Goal: Task Accomplishment & Management: Manage account settings

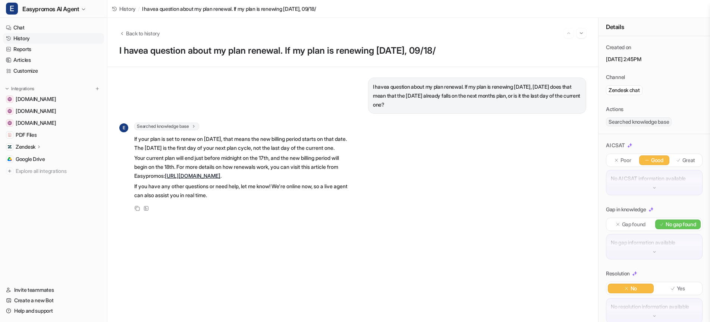
scroll to position [9, 0]
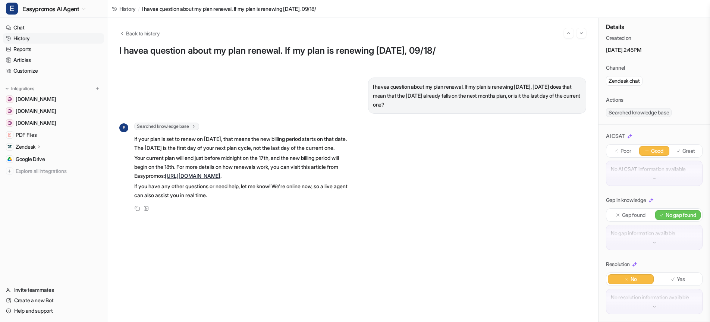
click at [25, 38] on link "History" at bounding box center [53, 38] width 101 height 10
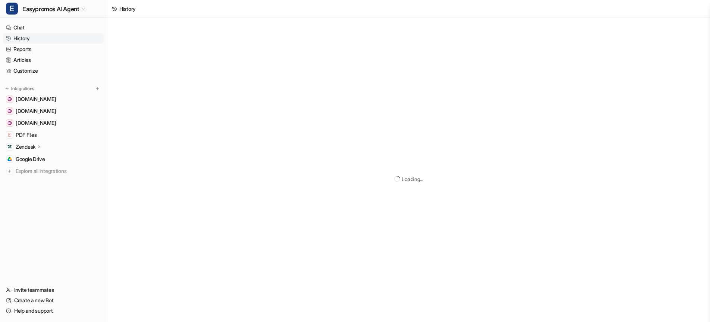
click at [151, 33] on div "Loading..." at bounding box center [408, 179] width 603 height 322
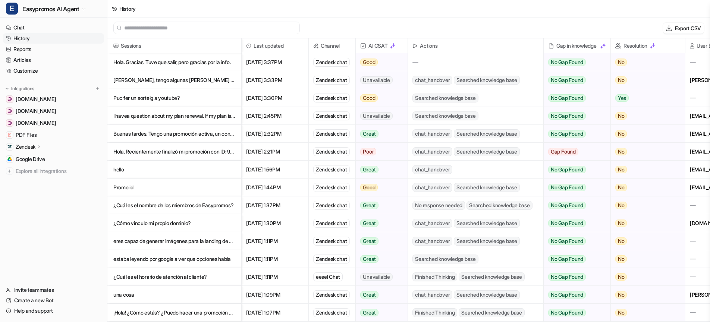
click at [177, 63] on p "Hola. Gracias. Tuve que salir, pero gracias por la info." at bounding box center [174, 62] width 122 height 18
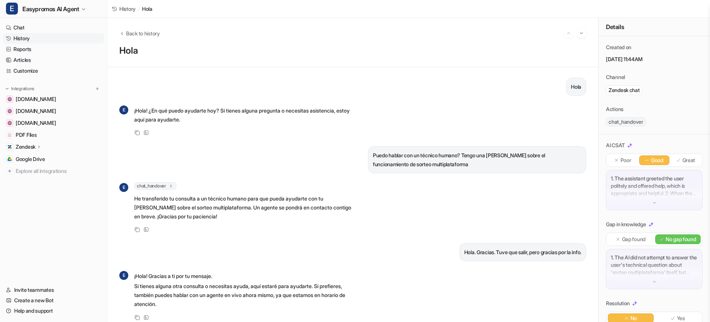
scroll to position [7, 0]
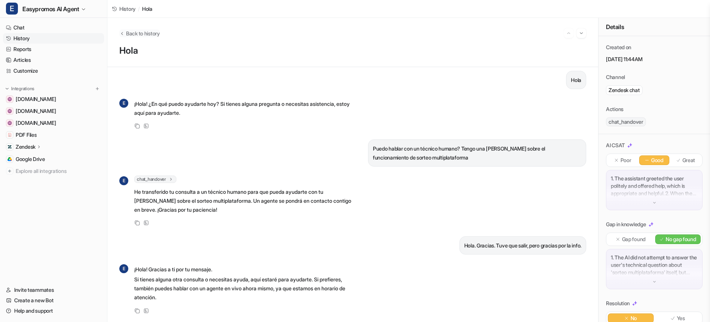
click at [129, 35] on span "Back to history" at bounding box center [143, 33] width 34 height 8
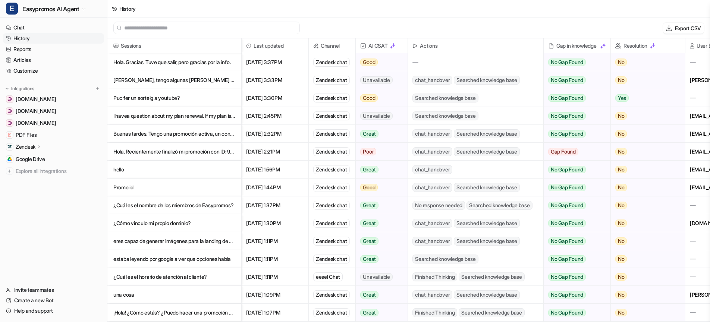
click at [162, 78] on p "[PERSON_NAME], tengo algunas [PERSON_NAME] sobre un concurso de fotografía que …" at bounding box center [174, 80] width 122 height 18
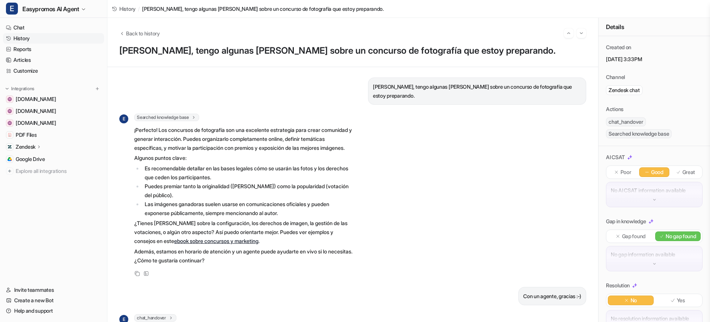
scroll to position [42, 0]
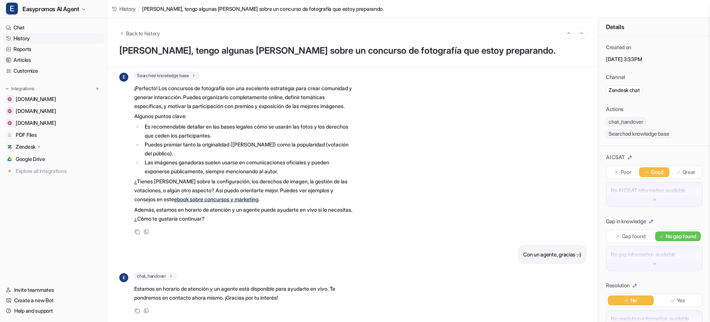
click at [21, 39] on link "History" at bounding box center [53, 38] width 101 height 10
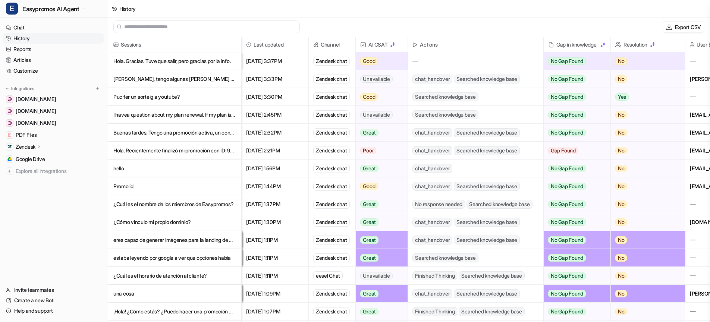
click at [28, 149] on p "Zendesk" at bounding box center [26, 146] width 20 height 7
click at [35, 181] on p "AI Agent" at bounding box center [32, 179] width 20 height 7
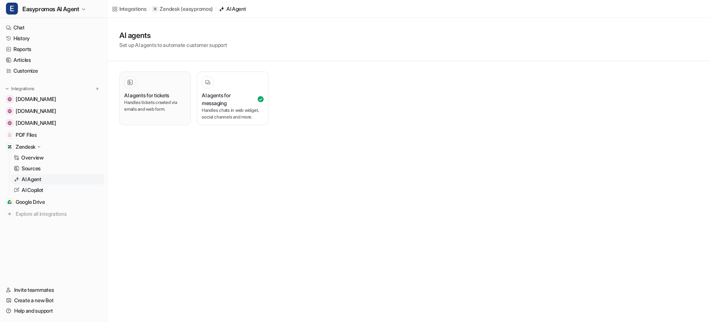
click at [158, 95] on h3 "AI agents for tickets" at bounding box center [146, 95] width 45 height 8
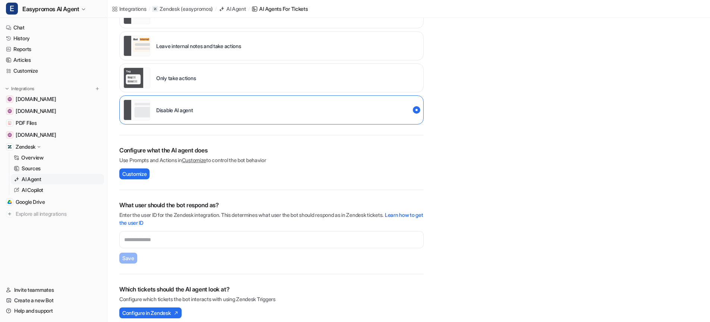
scroll to position [180, 0]
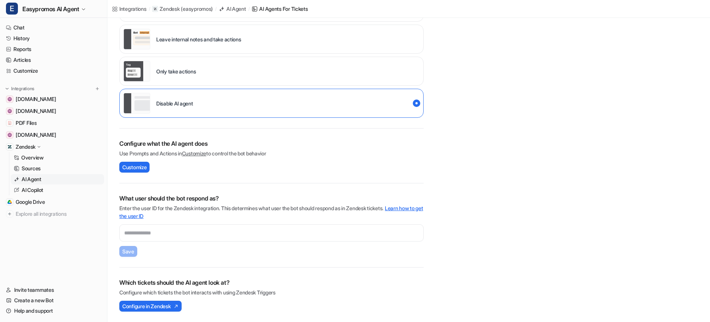
click at [413, 208] on link "Learn how to get the user ID" at bounding box center [271, 212] width 304 height 14
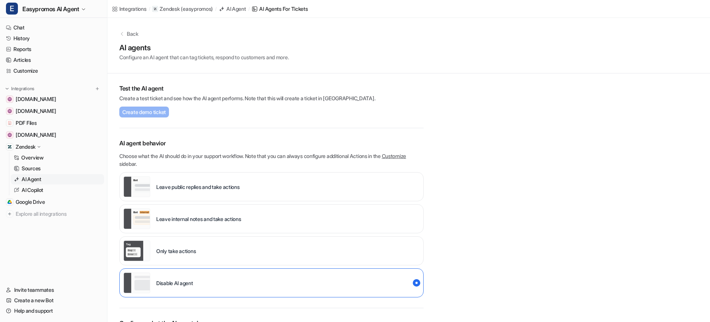
click at [240, 7] on div "AI Agent" at bounding box center [236, 9] width 20 height 8
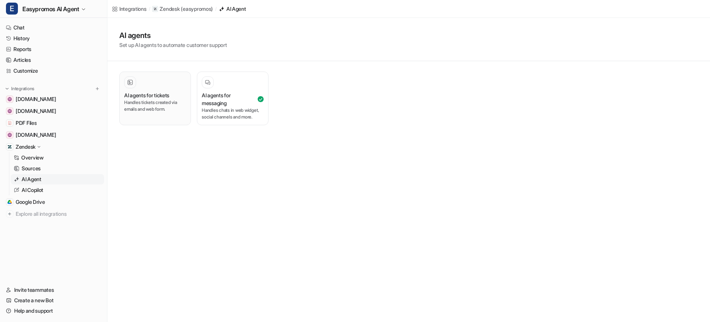
click at [156, 102] on p "Handles tickets created via emails and web form." at bounding box center [155, 105] width 62 height 13
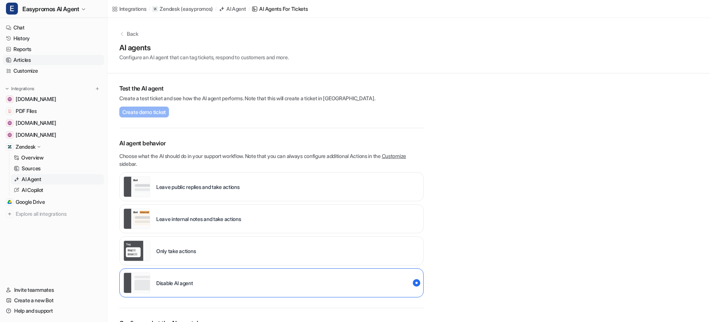
click at [18, 59] on link "Articles" at bounding box center [53, 60] width 101 height 10
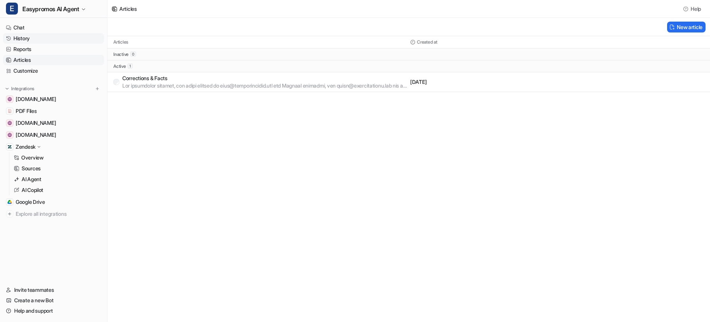
click at [19, 37] on link "History" at bounding box center [53, 38] width 101 height 10
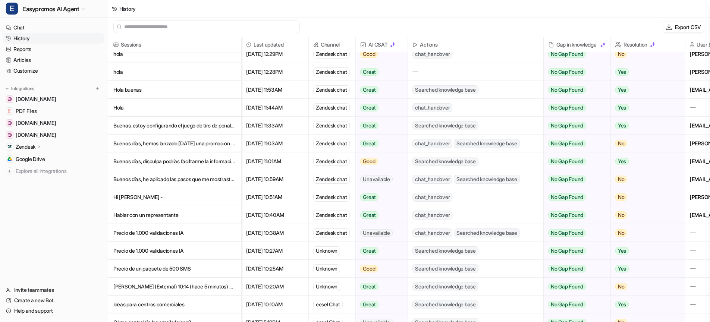
scroll to position [346, 0]
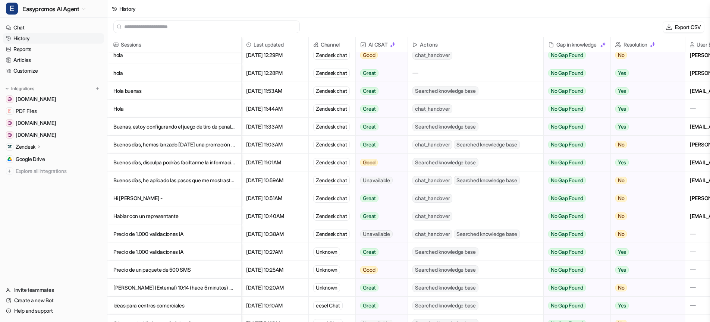
click at [186, 288] on p "Mattías Gambetta (External) 10:14 (hace 5 minutos) para mí, Agustí, Lucas Hola" at bounding box center [174, 288] width 122 height 18
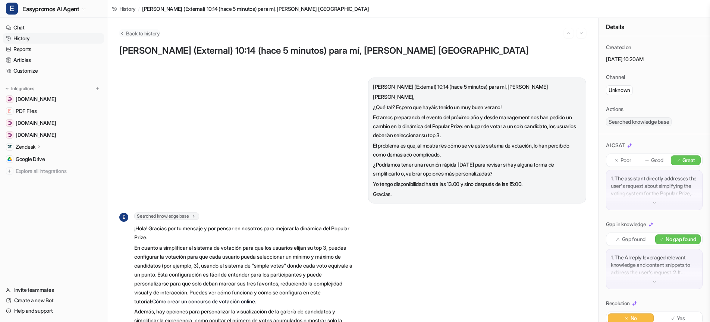
click at [126, 34] on span "Back to history" at bounding box center [143, 33] width 34 height 8
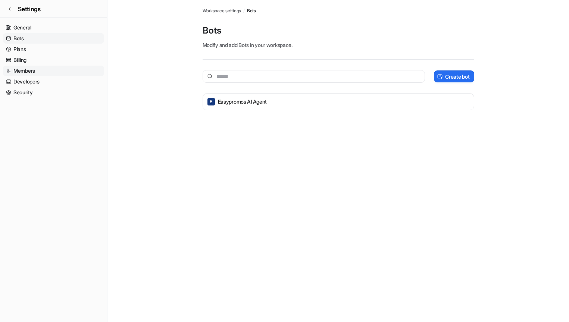
click at [29, 72] on link "Members" at bounding box center [53, 71] width 101 height 10
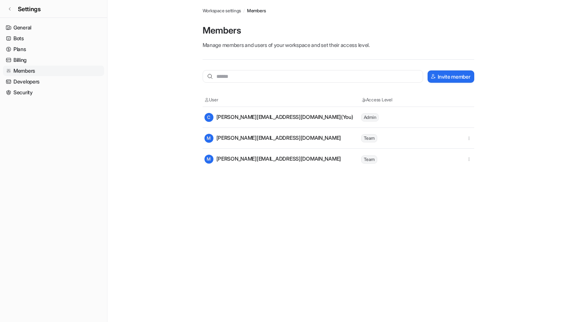
click at [370, 162] on span "Team" at bounding box center [369, 160] width 16 height 8
click at [12, 7] on link "Settings" at bounding box center [53, 9] width 107 height 18
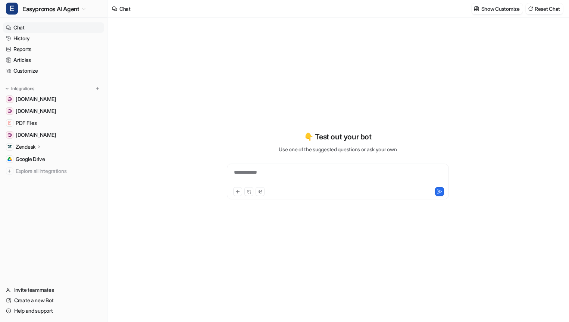
type textarea "**********"
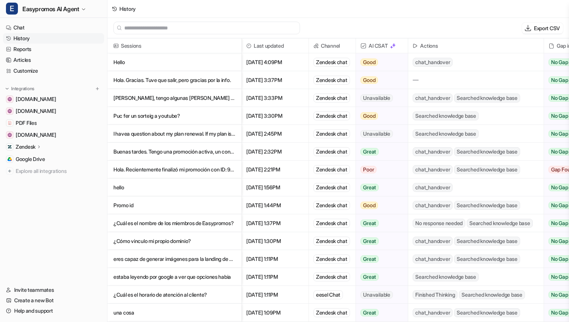
click at [121, 60] on p "Hello" at bounding box center [174, 62] width 122 height 18
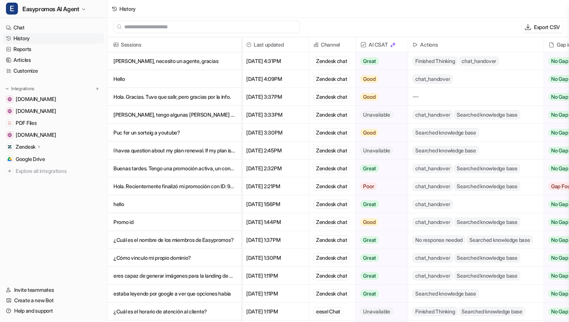
scroll to position [1, 0]
click at [144, 63] on p "[PERSON_NAME], necesito un agente, gracias" at bounding box center [174, 61] width 122 height 18
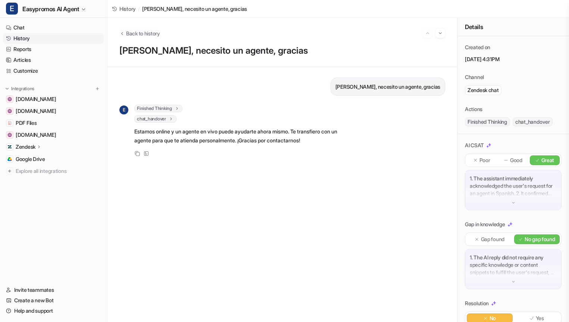
click at [131, 33] on span "Back to history" at bounding box center [143, 33] width 34 height 8
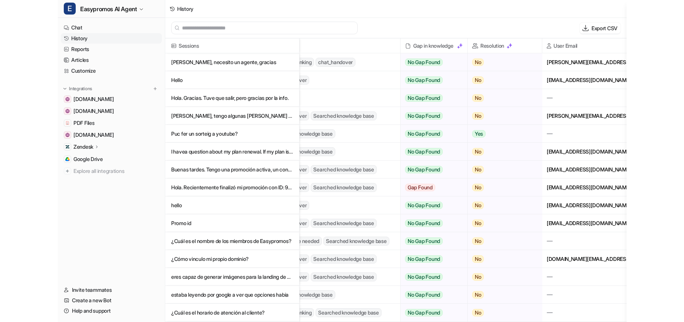
scroll to position [0, 213]
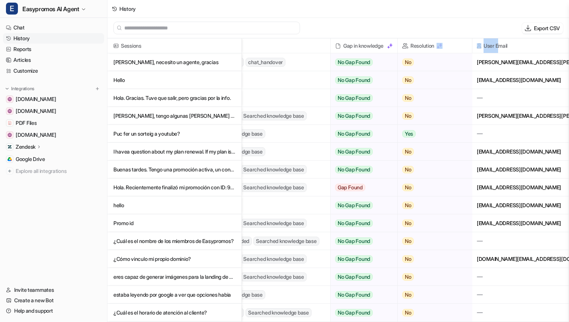
drag, startPoint x: 498, startPoint y: 44, endPoint x: 462, endPoint y: 44, distance: 36.2
click at [0, 0] on div "Sessions AI CSAT Actions Gap in knowledge Resolution User Email" at bounding box center [0, 0] width 0 height 0
drag, startPoint x: 473, startPoint y: 45, endPoint x: 444, endPoint y: 45, distance: 29.1
click at [0, 0] on div "Sessions AI CSAT Actions Gap in knowledge Resolution User Email" at bounding box center [0, 0] width 0 height 0
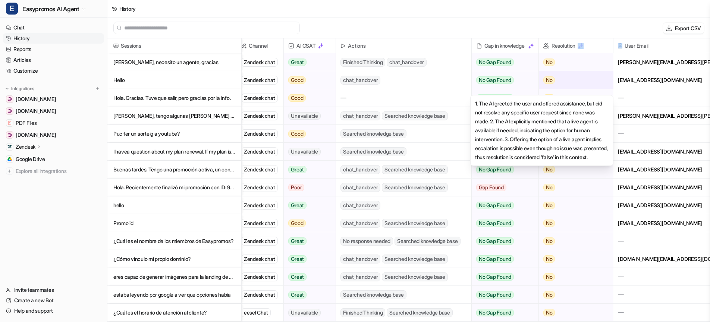
scroll to position [0, 0]
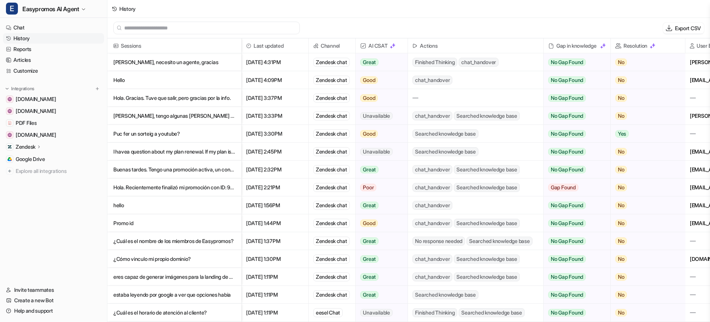
click at [543, 40] on div "Actions" at bounding box center [476, 45] width 136 height 15
drag, startPoint x: 240, startPoint y: 47, endPoint x: 232, endPoint y: 47, distance: 8.6
click at [232, 47] on div "Sessions" at bounding box center [174, 45] width 134 height 15
click at [180, 63] on p "[PERSON_NAME], necesito un agente, gracias" at bounding box center [174, 62] width 122 height 18
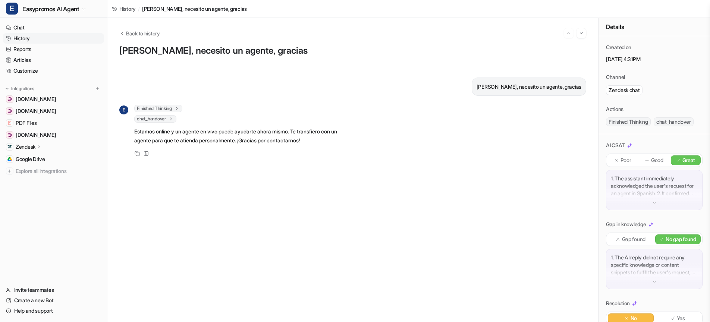
click at [568, 199] on div "1. The assistant immediately acknowledged the user's request for an agent in Sp…" at bounding box center [654, 190] width 97 height 40
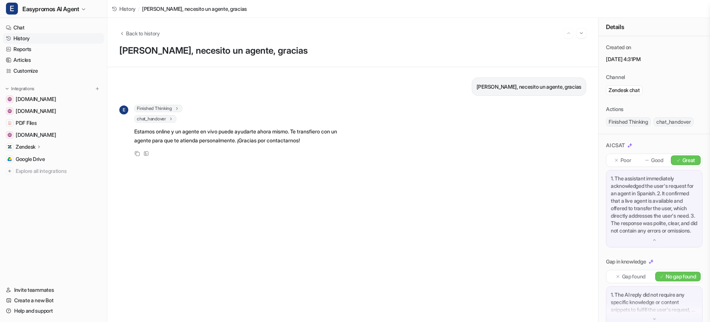
click at [568, 243] on img at bounding box center [654, 240] width 5 height 5
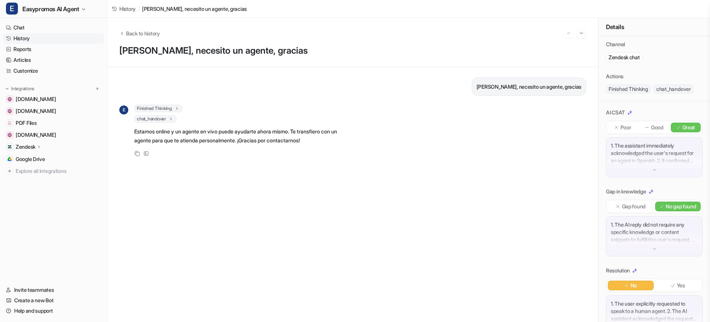
scroll to position [54, 0]
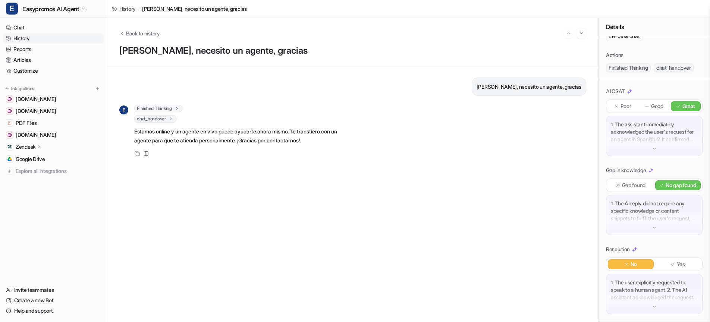
click at [568, 224] on div "1. The AI reply did not require any specific knowledge or content snippets to f…" at bounding box center [654, 215] width 97 height 40
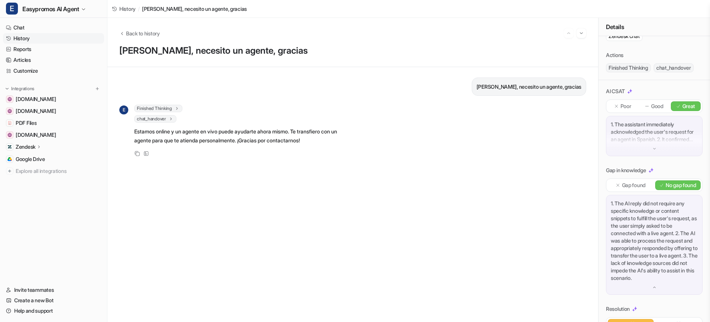
click at [568, 224] on p "1. The AI reply did not require any specific knowledge or content snippets to f…" at bounding box center [654, 241] width 87 height 82
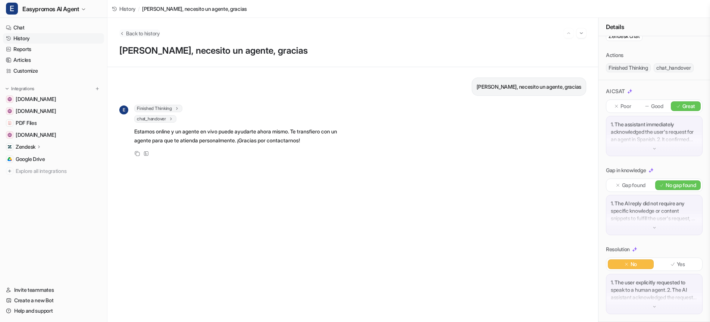
click at [149, 34] on span "Back to history" at bounding box center [143, 33] width 34 height 8
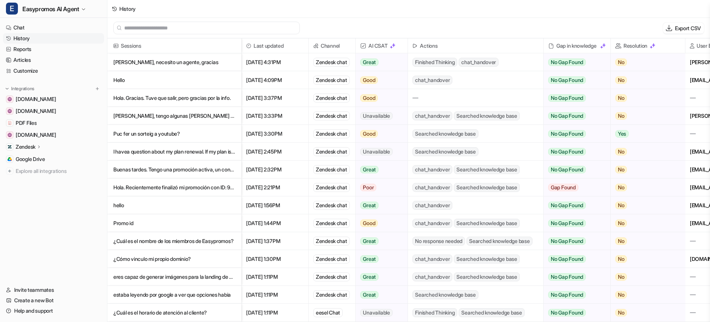
click at [186, 187] on p "Hola. Recientemente finalizó mi promoción con ID: 996405. Quería extraer la list" at bounding box center [174, 188] width 122 height 18
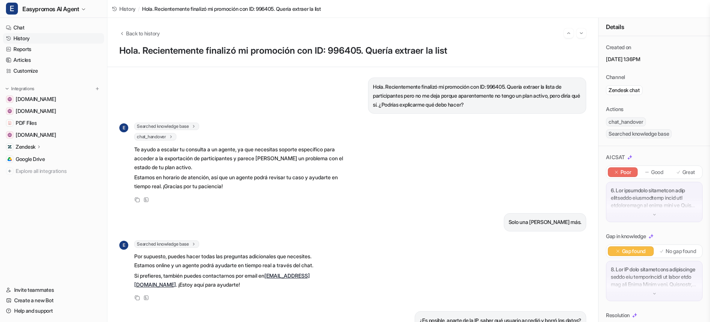
click at [568, 216] on img at bounding box center [654, 214] width 5 height 5
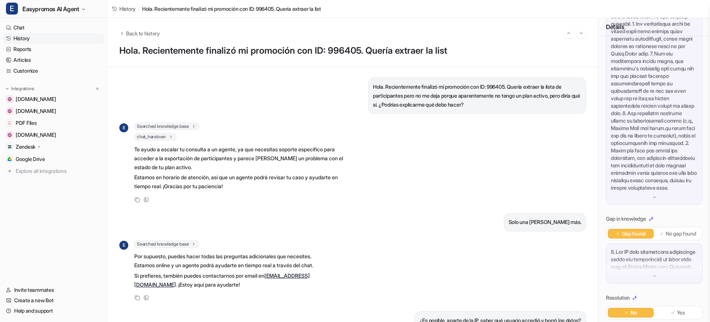
scroll to position [242, 0]
click at [568, 270] on p at bounding box center [654, 259] width 87 height 22
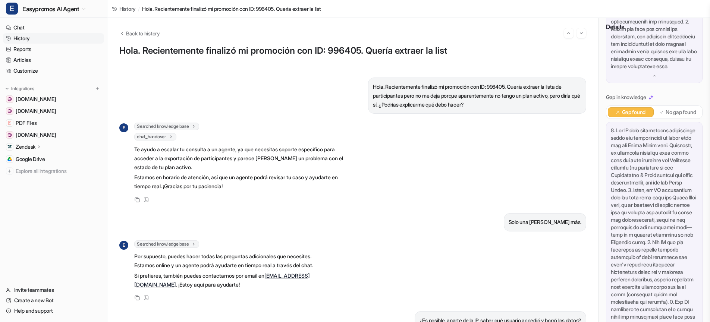
scroll to position [543, 0]
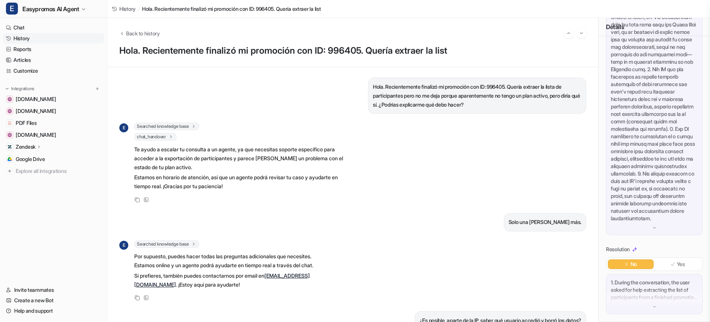
click at [129, 28] on div "Back to history" at bounding box center [352, 33] width 467 height 10
click at [125, 32] on button "Back to history" at bounding box center [139, 33] width 41 height 8
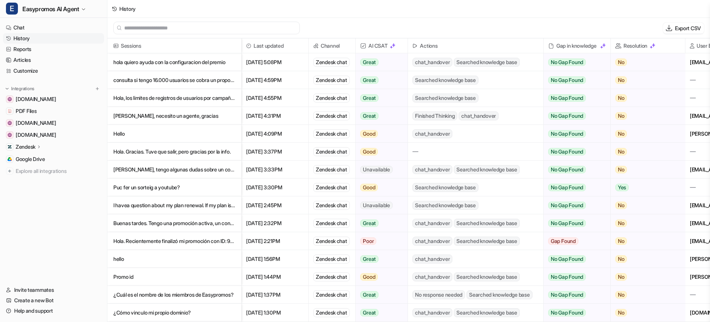
click at [186, 99] on p "Hola, los limites de registros de usuarios por campaña indican de 5.000 y 10.000" at bounding box center [174, 98] width 122 height 18
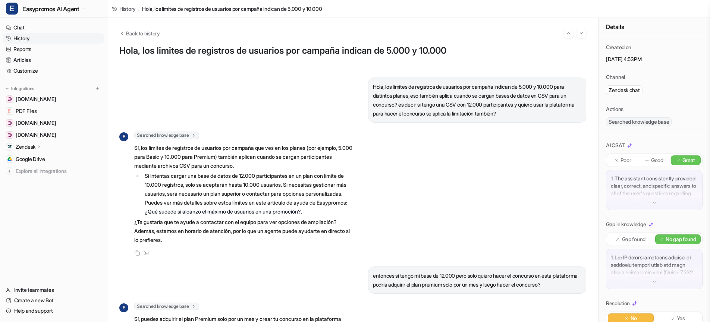
click at [23, 39] on link "History" at bounding box center [53, 38] width 101 height 10
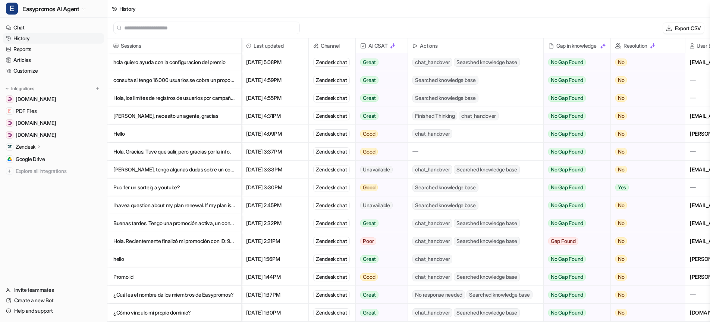
click at [200, 81] on p "consulta si tengo 16.000 usuarios se cobra un proporcional de los 6.000 restante" at bounding box center [174, 80] width 122 height 18
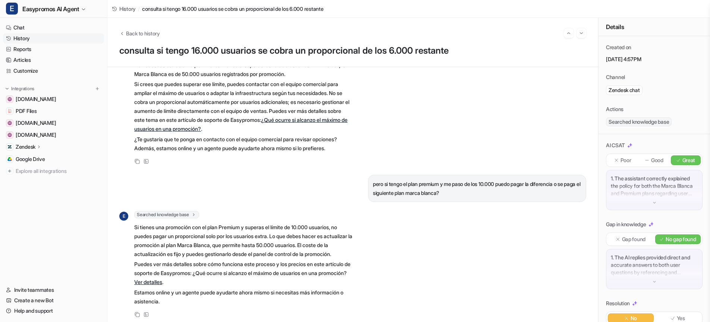
scroll to position [78, 0]
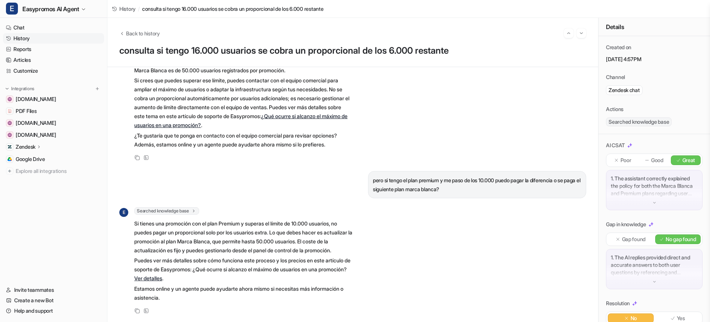
click at [162, 278] on link "Ver detalles" at bounding box center [148, 278] width 28 height 6
click at [23, 37] on link "History" at bounding box center [53, 38] width 101 height 10
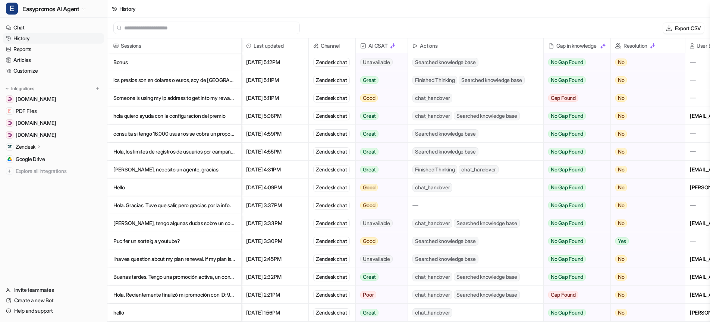
click at [180, 115] on p "hola quiero ayuda con la configuracion del premio" at bounding box center [174, 116] width 122 height 18
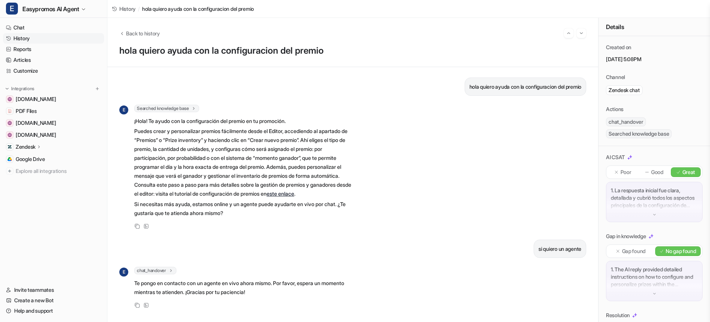
scroll to position [3, 0]
click at [128, 31] on span "Back to history" at bounding box center [143, 33] width 34 height 8
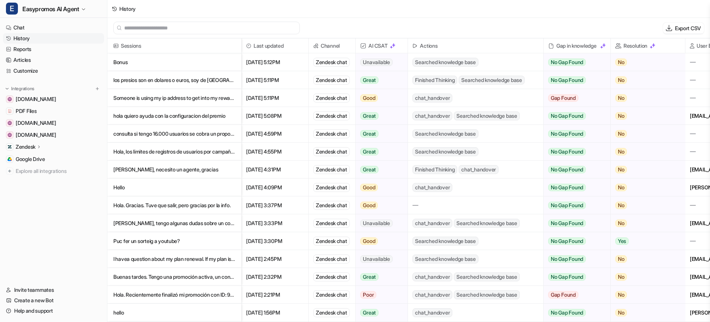
click at [210, 100] on p "Someone is using my ip address to get into my rewards & i am not liking it" at bounding box center [174, 98] width 122 height 18
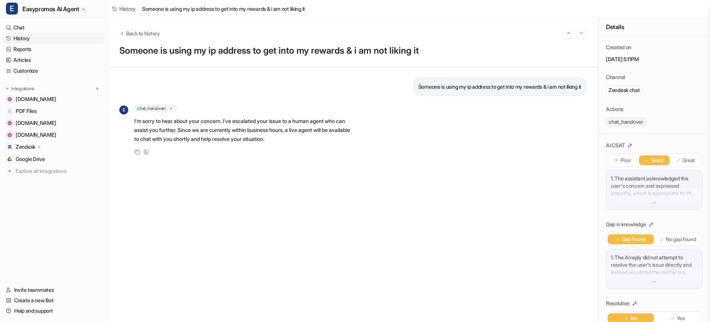
click at [126, 34] on span "Back to history" at bounding box center [143, 33] width 34 height 8
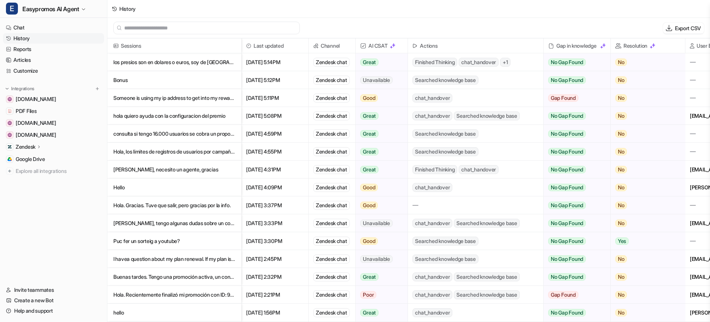
click at [123, 79] on p "Bonus" at bounding box center [174, 80] width 122 height 18
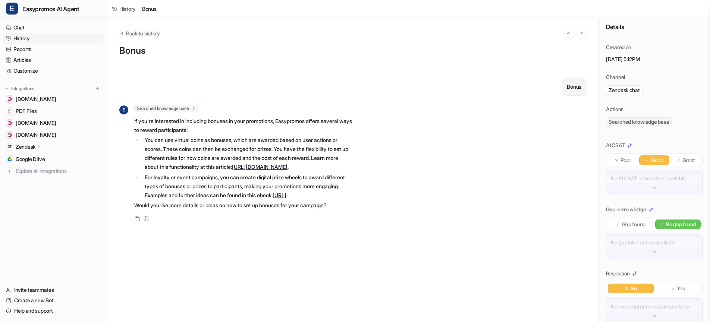
click at [124, 34] on icon "Back to history" at bounding box center [121, 34] width 5 height 6
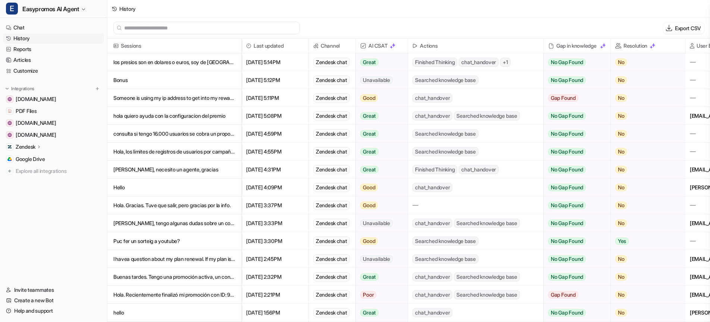
click at [167, 63] on p "los presios son en dolares o euros, soy de [GEOGRAPHIC_DATA] y puedo probarlo p…" at bounding box center [174, 62] width 122 height 18
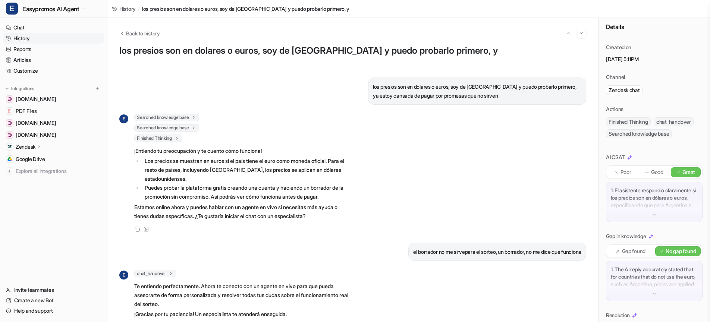
scroll to position [17, 0]
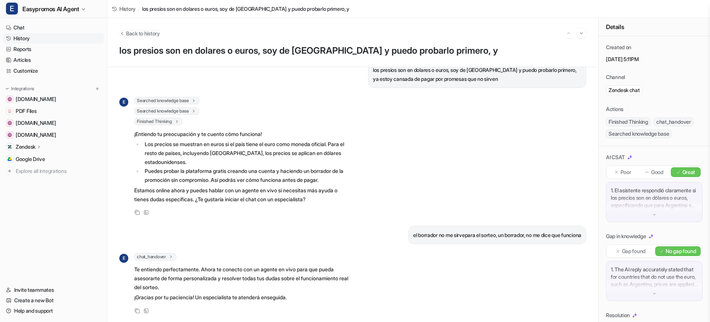
click at [140, 31] on span "Back to history" at bounding box center [143, 33] width 34 height 8
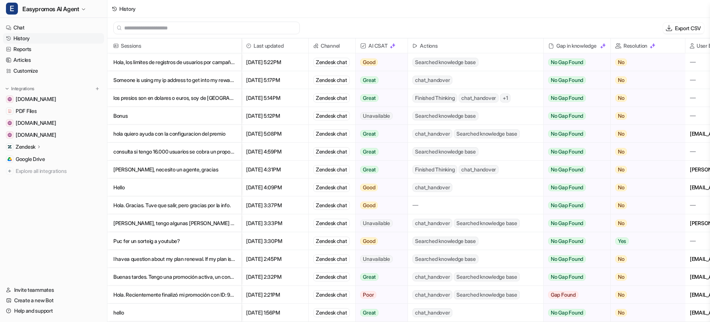
click at [191, 60] on p "Hola, los limites de registros de usuarios por campaña indican de 5.000 y 10.000" at bounding box center [174, 62] width 122 height 18
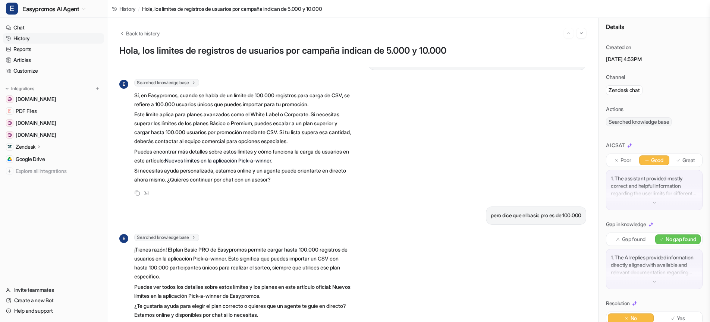
scroll to position [619, 0]
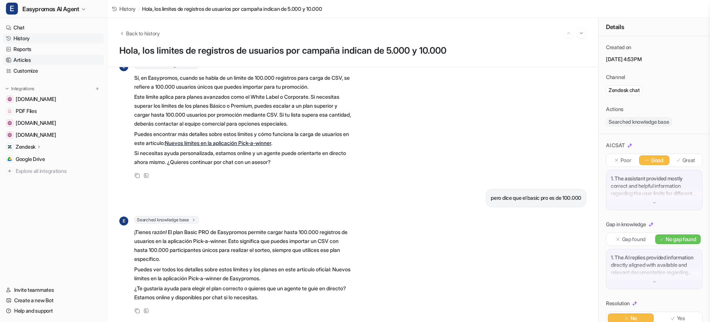
click at [19, 60] on link "Articles" at bounding box center [53, 60] width 101 height 10
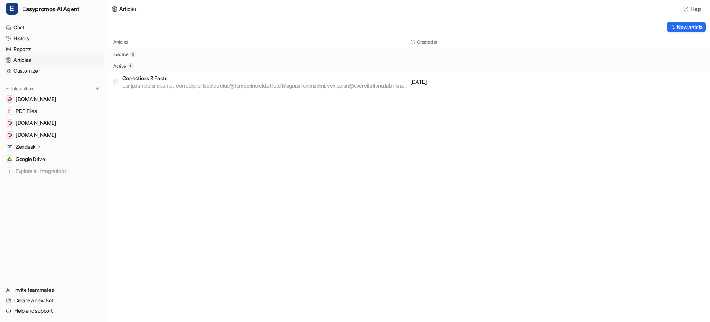
click at [132, 82] on p at bounding box center [264, 85] width 285 height 7
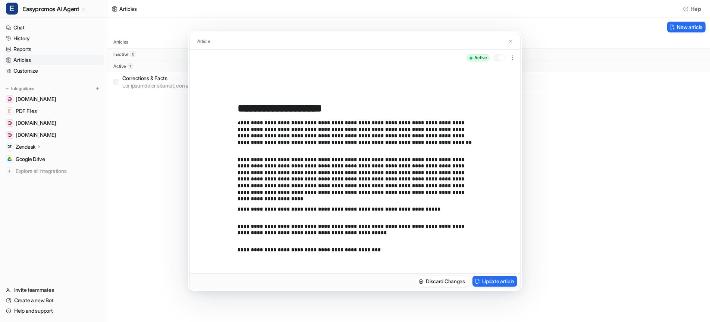
scroll to position [93, 0]
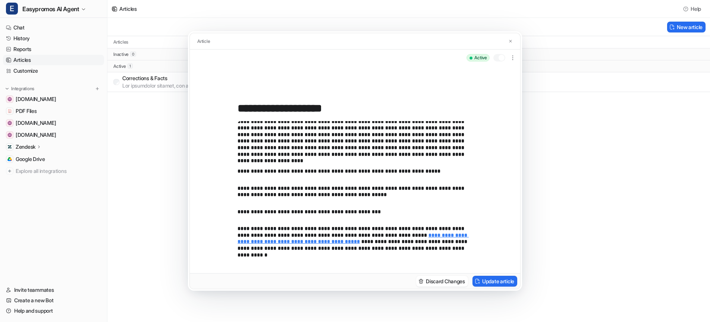
click at [291, 255] on p "**********" at bounding box center [355, 242] width 235 height 33
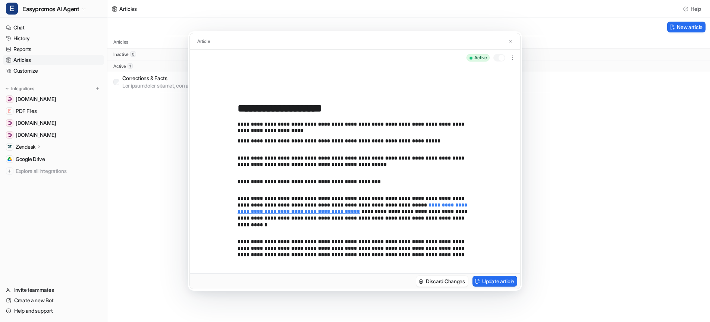
scroll to position [130, 0]
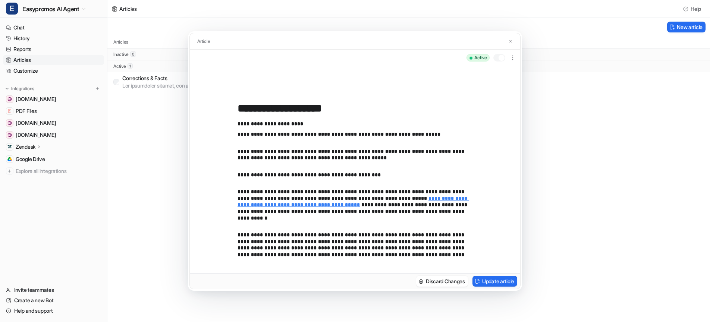
click at [329, 255] on p "**********" at bounding box center [355, 245] width 235 height 26
click at [284, 256] on p "**********" at bounding box center [355, 245] width 235 height 26
click at [422, 256] on p "**********" at bounding box center [355, 245] width 235 height 26
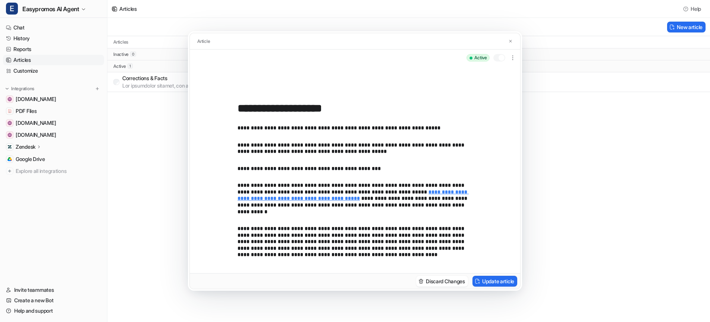
click at [295, 255] on p "**********" at bounding box center [355, 242] width 235 height 33
click at [373, 257] on p "**********" at bounding box center [355, 242] width 235 height 33
click at [459, 257] on p "**********" at bounding box center [355, 245] width 235 height 40
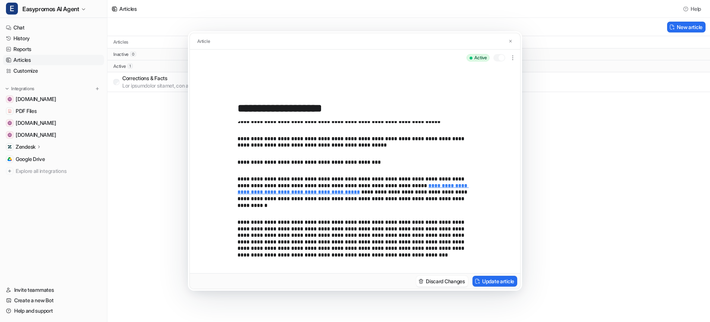
click at [311, 255] on p "**********" at bounding box center [355, 239] width 235 height 40
click at [281, 255] on p "**********" at bounding box center [355, 239] width 235 height 40
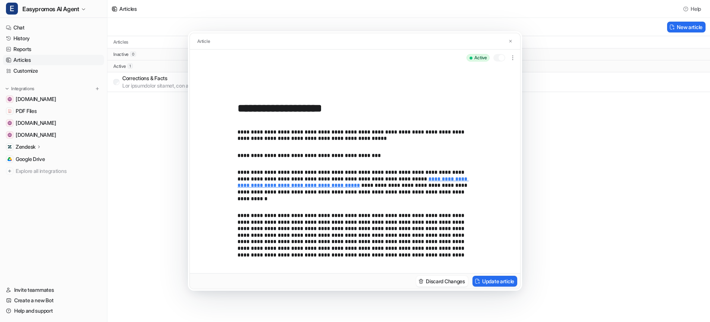
scroll to position [156, 0]
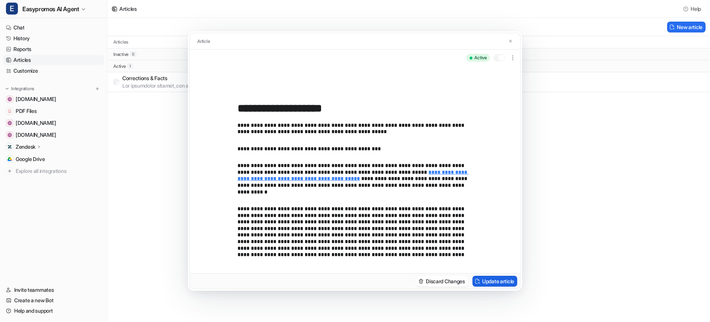
click at [499, 282] on button "Update article" at bounding box center [495, 281] width 45 height 11
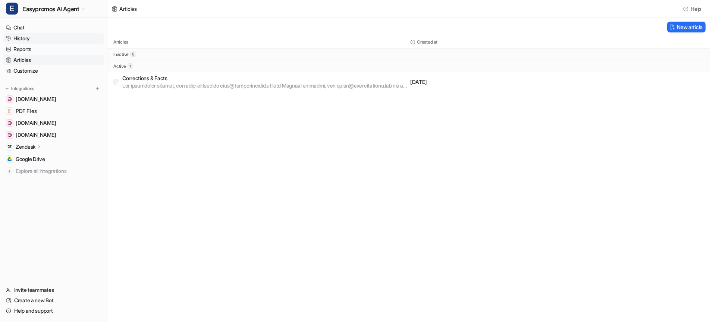
click at [22, 40] on link "History" at bounding box center [53, 38] width 101 height 10
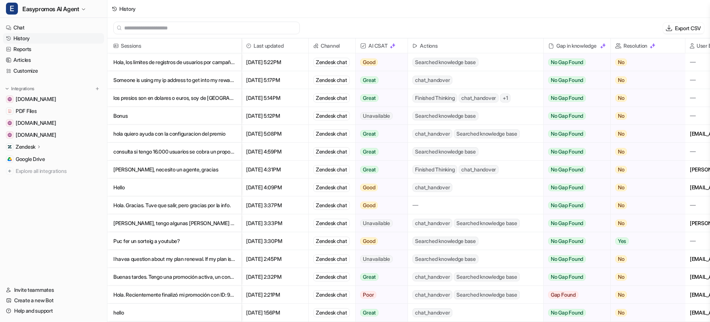
click at [192, 60] on p "Hola, los limites de registros de usuarios por campaña indican de 5.000 y 10.000" at bounding box center [174, 62] width 122 height 18
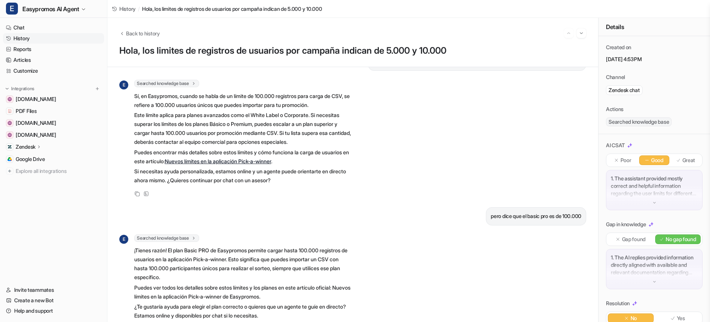
scroll to position [619, 0]
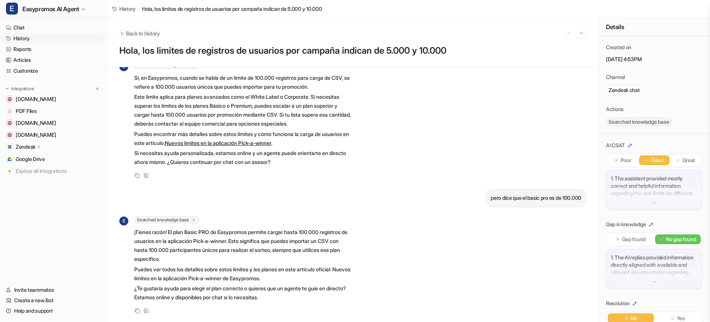
click at [140, 35] on span "Back to history" at bounding box center [143, 33] width 34 height 8
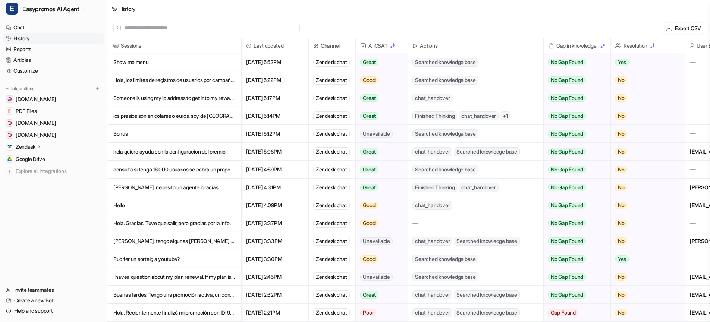
click at [141, 64] on p "Show me menu" at bounding box center [174, 62] width 122 height 18
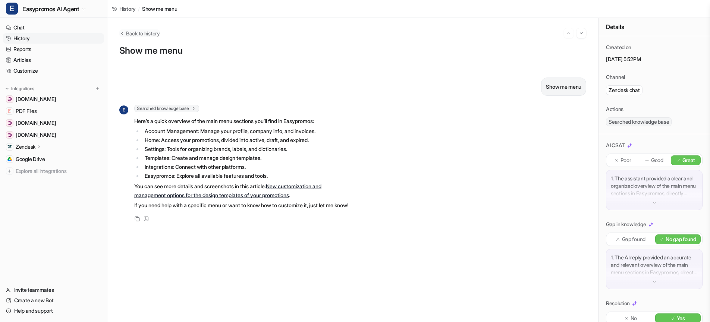
click at [125, 34] on button "Back to history" at bounding box center [139, 33] width 41 height 8
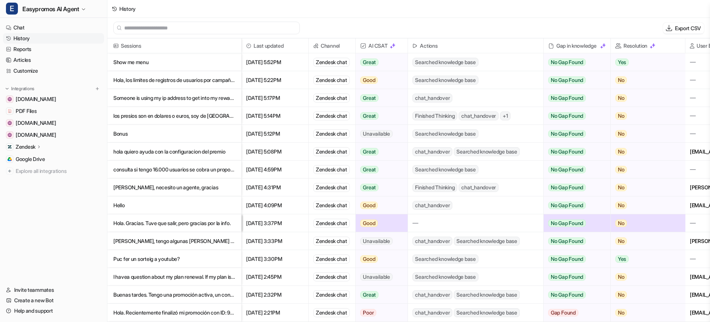
click at [176, 259] on p "Puc fer un sorteig a youtube?" at bounding box center [174, 259] width 122 height 18
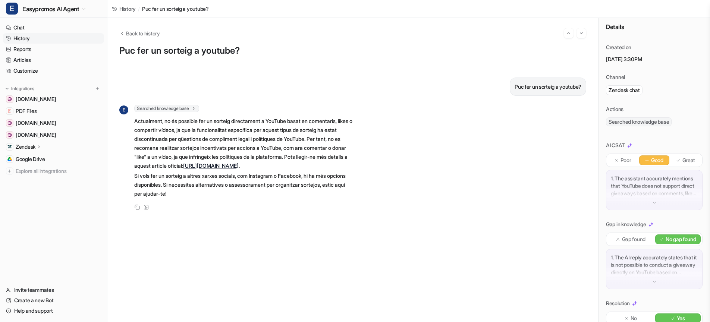
click at [139, 26] on div "Back to history Puc fer un sorteig a youtube?" at bounding box center [352, 42] width 491 height 49
click at [124, 37] on button "Back to history" at bounding box center [139, 33] width 41 height 8
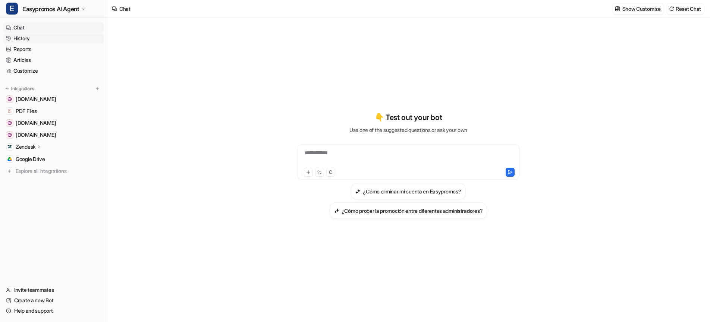
click at [22, 37] on link "History" at bounding box center [53, 38] width 101 height 10
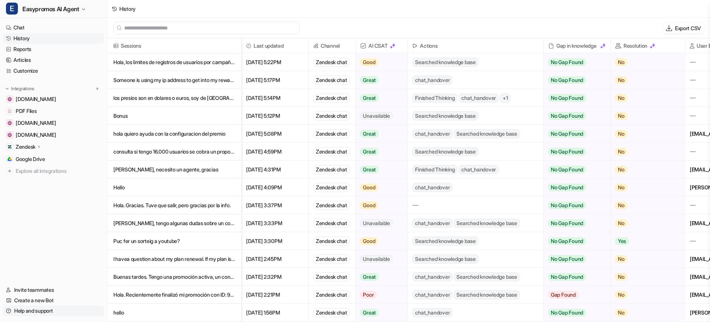
click at [32, 310] on link "Help and support" at bounding box center [53, 311] width 101 height 10
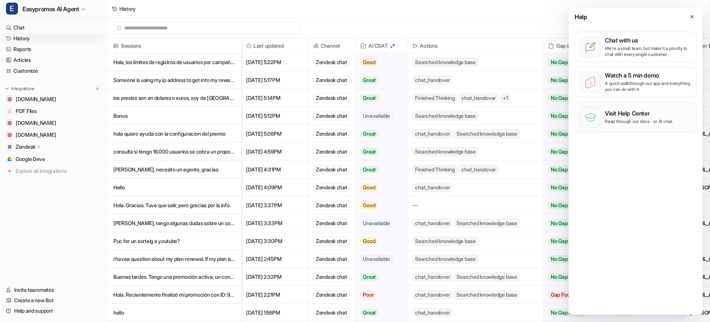
click at [625, 114] on p "Visit Help Center" at bounding box center [639, 113] width 68 height 7
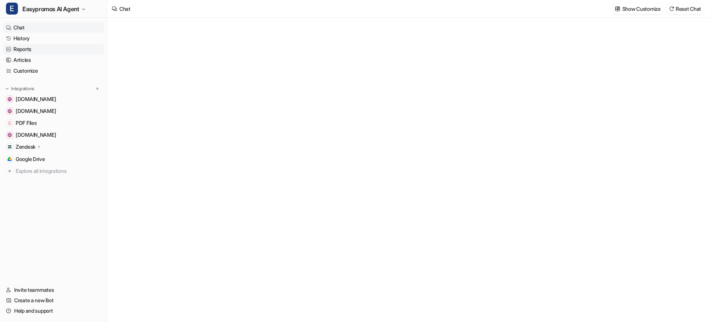
type textarea "**********"
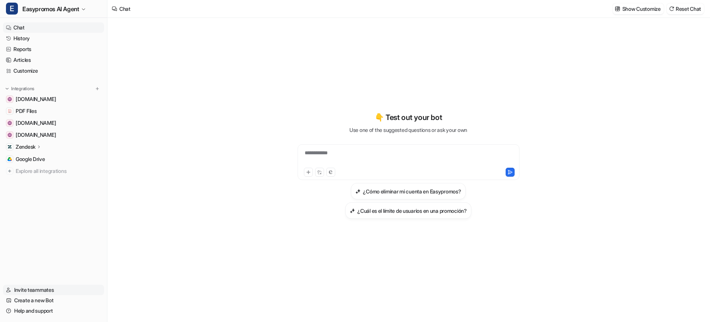
click at [26, 291] on link "Invite teammates" at bounding box center [53, 290] width 101 height 10
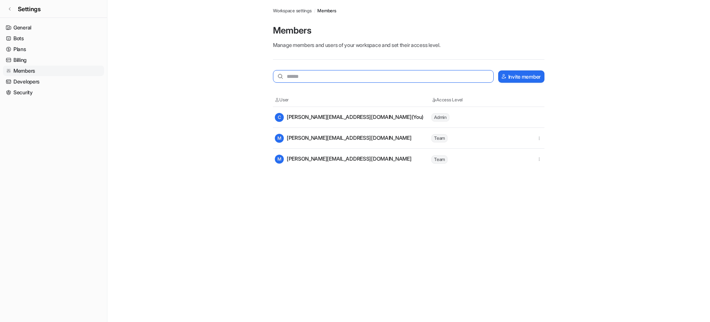
click at [309, 77] on input "text" at bounding box center [383, 76] width 221 height 13
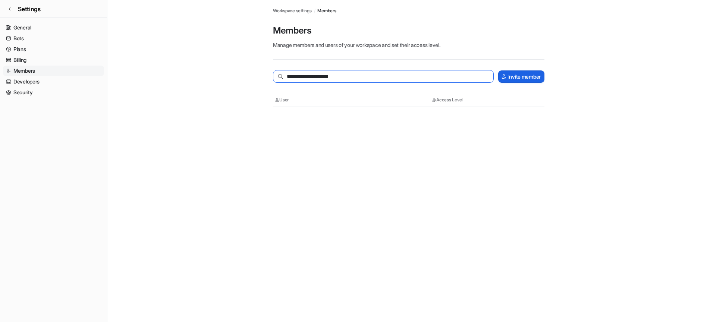
type input "**********"
click at [515, 79] on button "Invite member" at bounding box center [521, 76] width 46 height 12
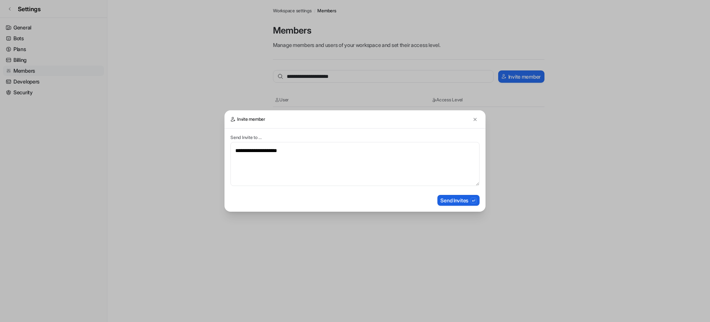
click at [449, 200] on button "Send Invites" at bounding box center [458, 200] width 42 height 11
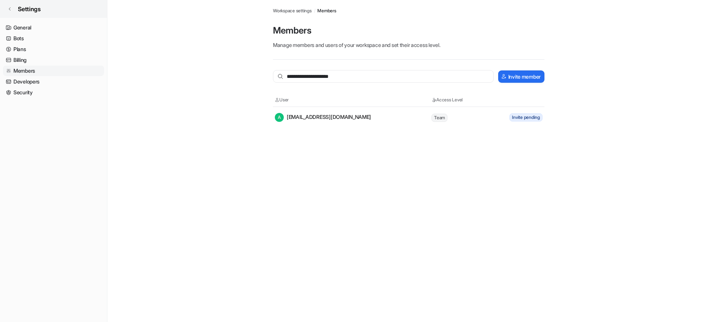
click at [9, 8] on icon at bounding box center [9, 8] width 1 height 3
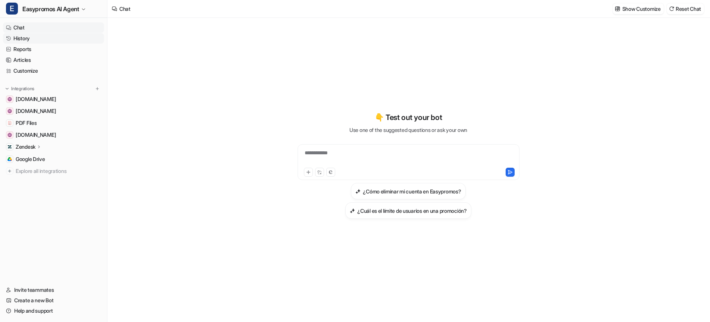
click at [18, 36] on link "History" at bounding box center [53, 38] width 101 height 10
